Goal: Information Seeking & Learning: Learn about a topic

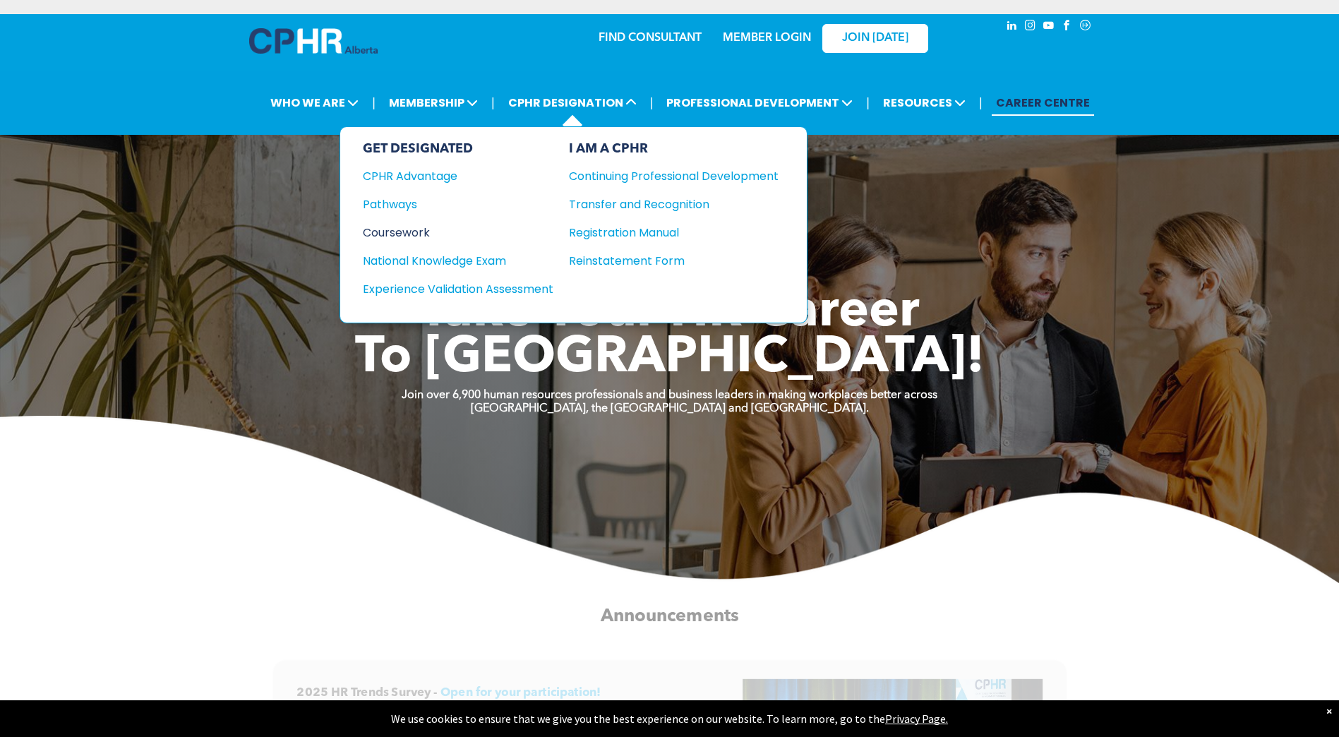
click at [399, 233] on div "Coursework" at bounding box center [448, 233] width 171 height 18
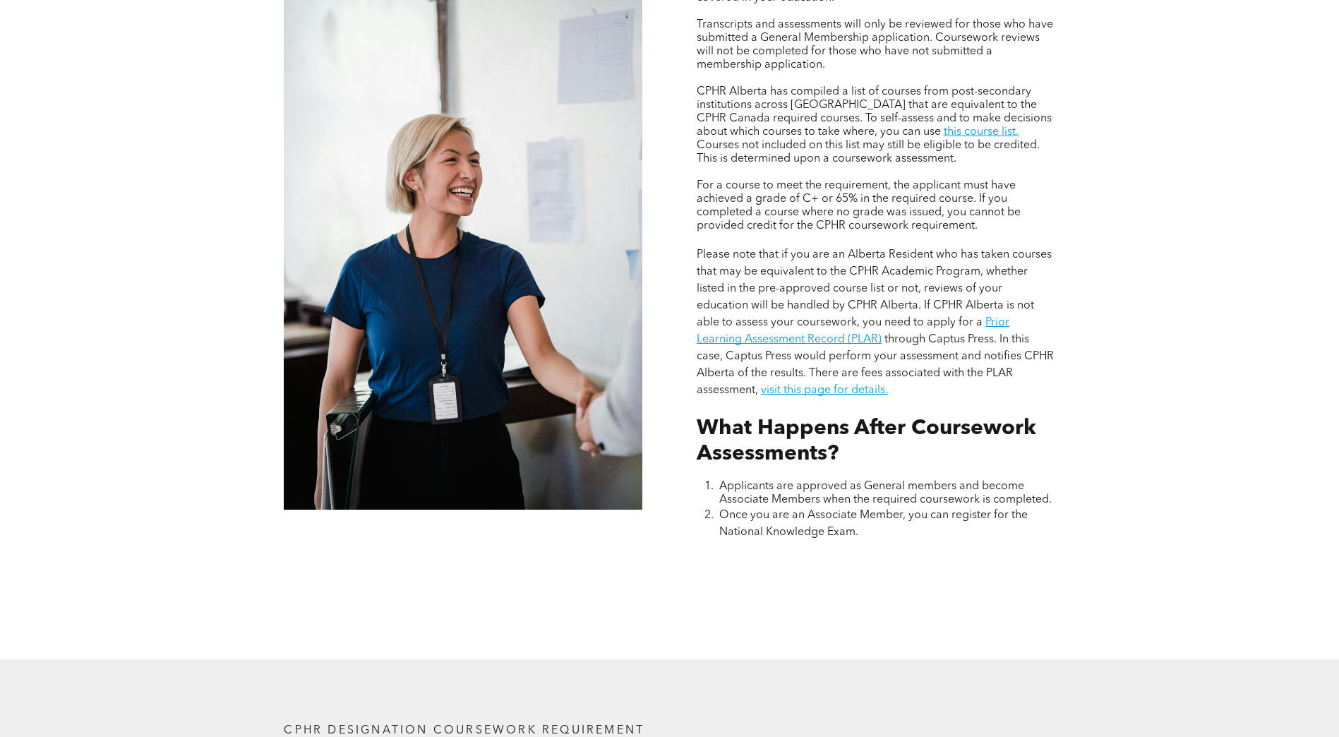
scroll to position [1341, 0]
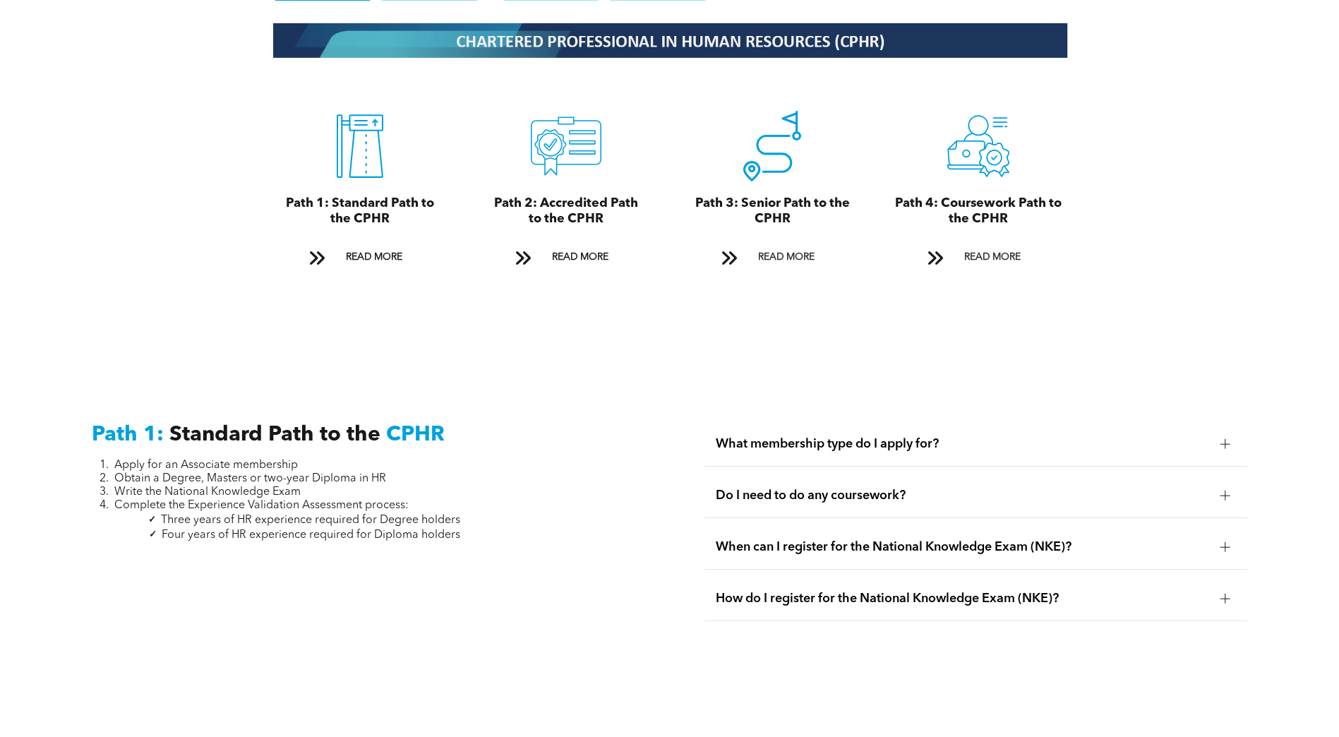
scroll to position [1694, 0]
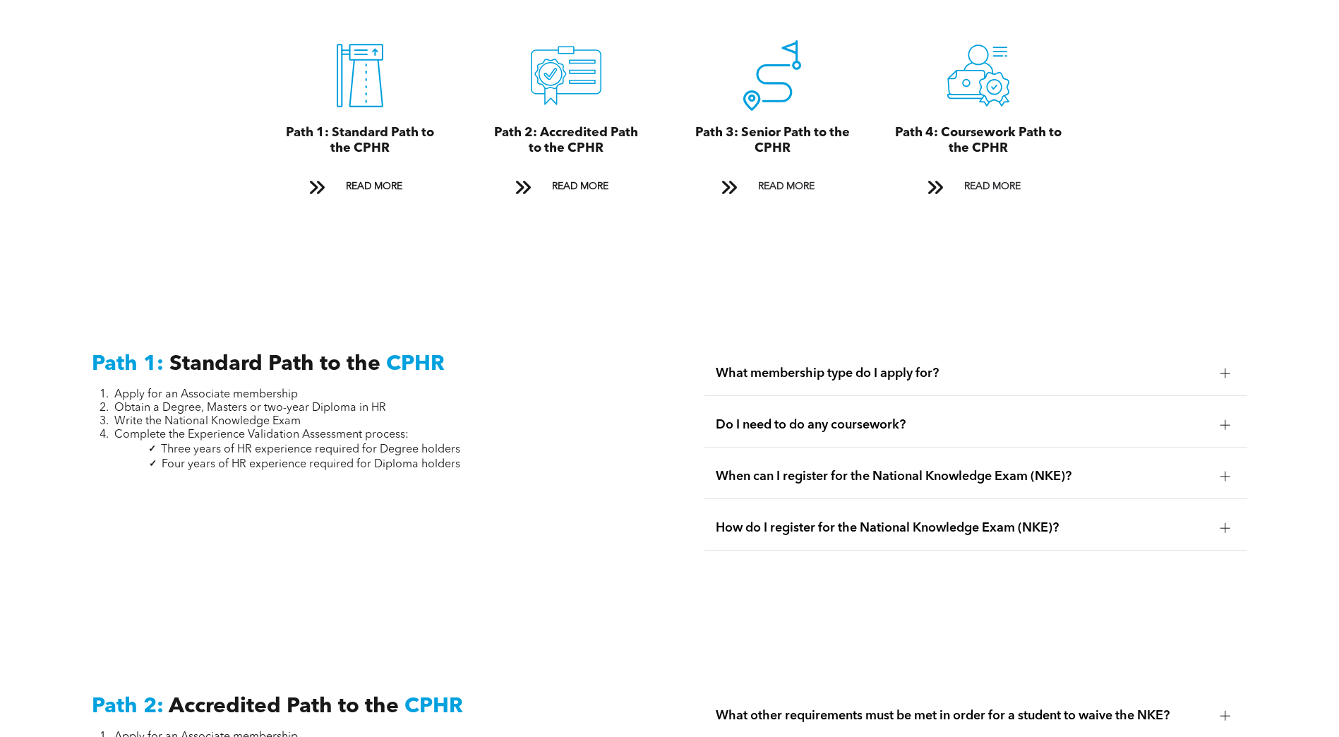
click at [895, 417] on div "Do I need to do any coursework?" at bounding box center [975, 425] width 543 height 44
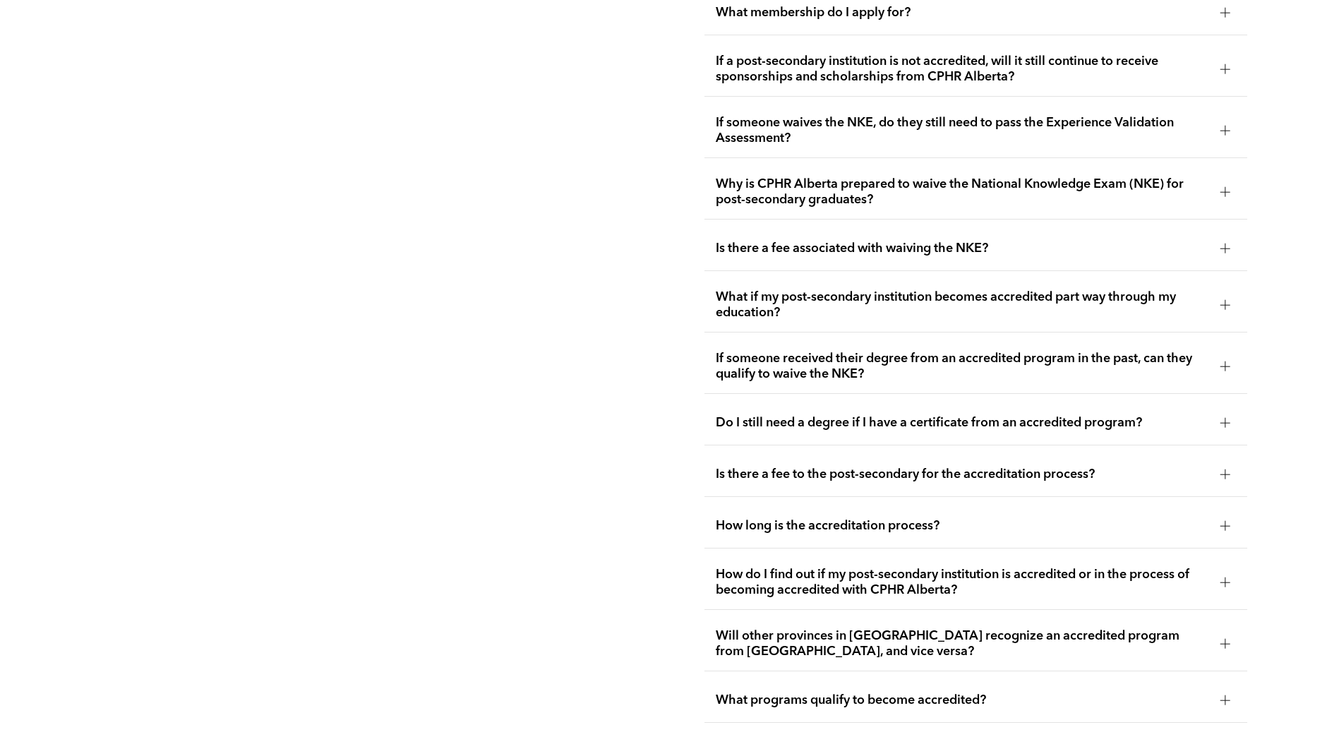
scroll to position [3034, 0]
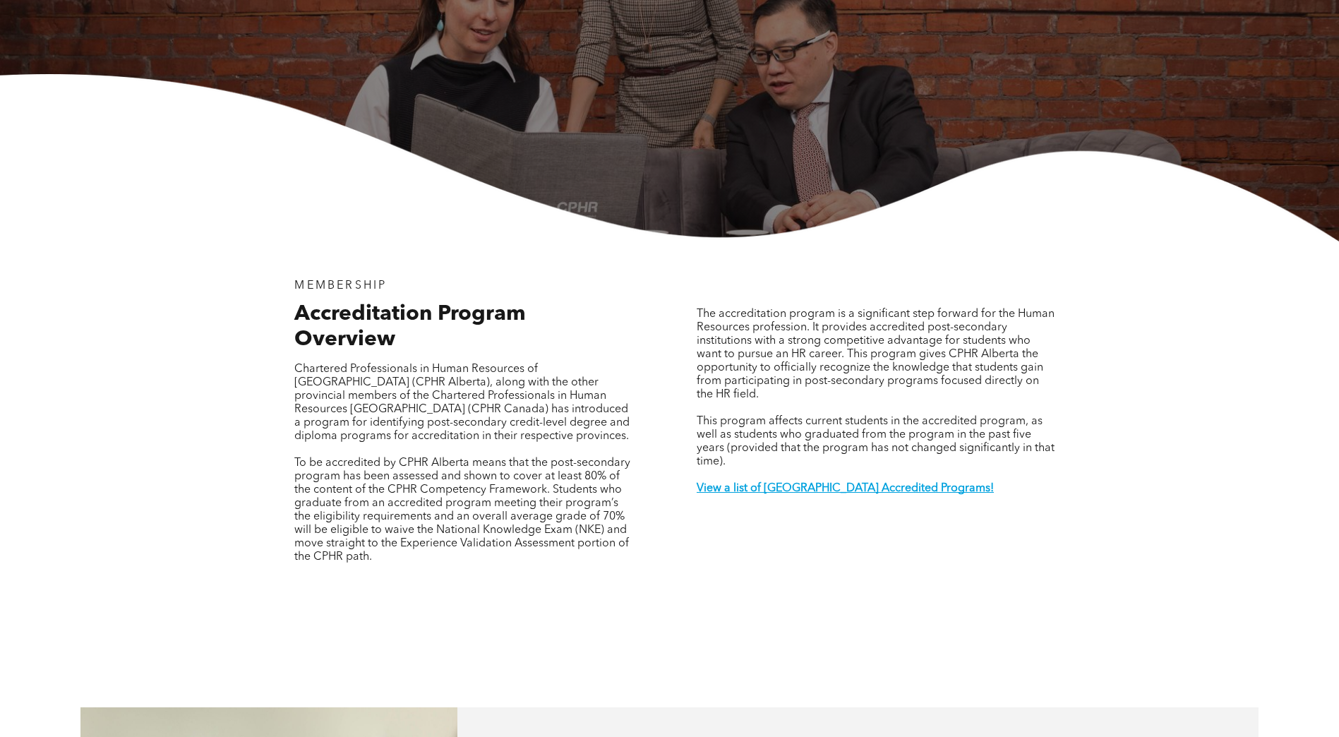
scroll to position [282, 0]
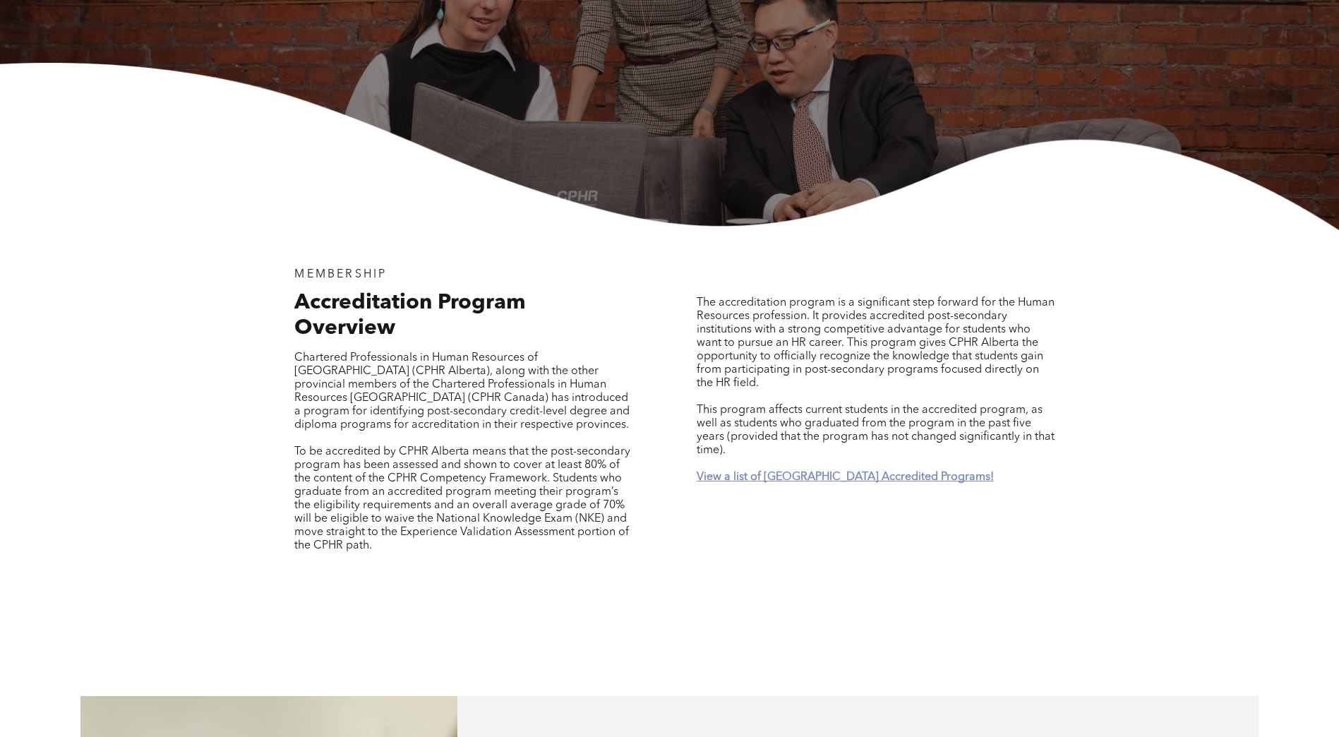
click at [855, 471] on strong "View a list of Alberta Accredited Programs!" at bounding box center [845, 476] width 297 height 11
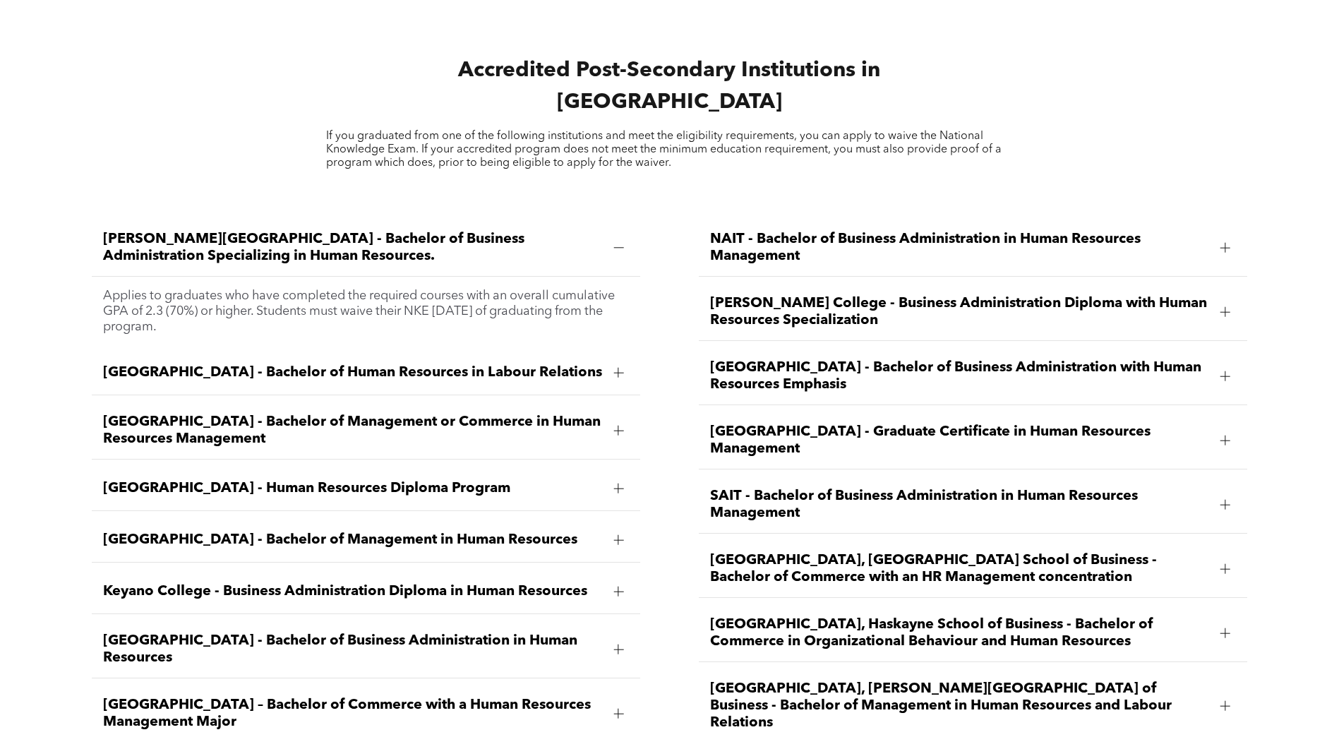
scroll to position [2008, 0]
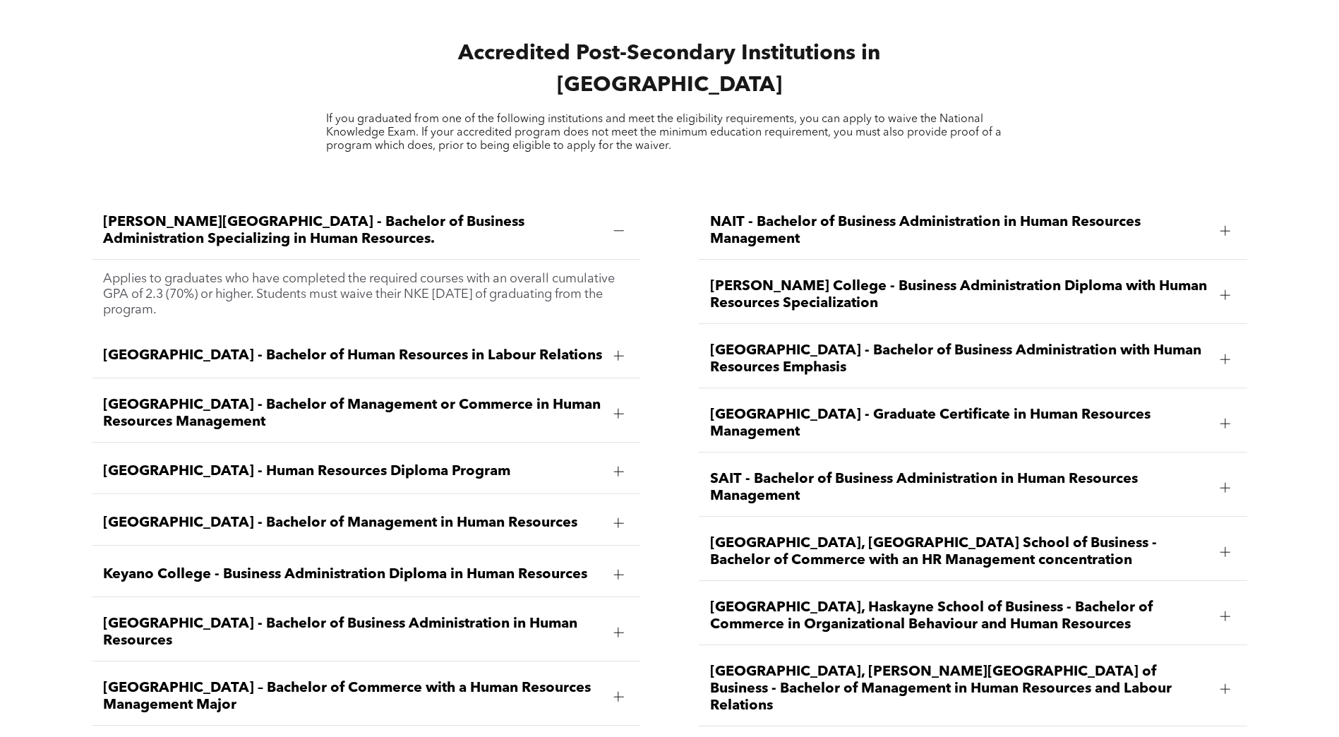
click at [1127, 535] on span "University of Alberta, Alberta School of Business - Bachelor of Commerce with a…" at bounding box center [960, 552] width 500 height 34
